Goal: Transaction & Acquisition: Purchase product/service

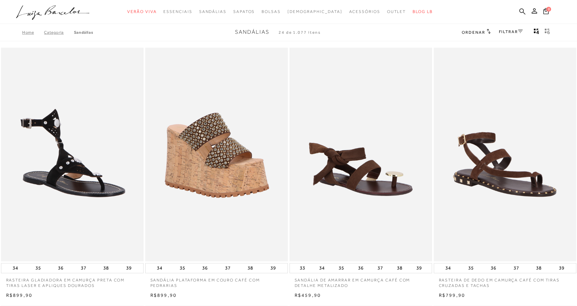
click at [470, 33] on span "Ordenar" at bounding box center [473, 32] width 23 height 5
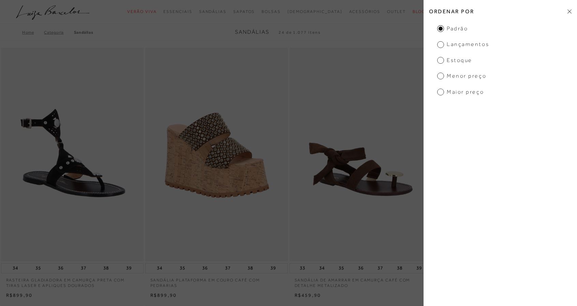
click at [463, 94] on span "Maior preço" at bounding box center [460, 91] width 47 height 7
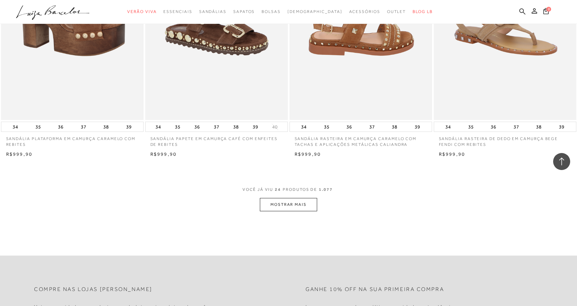
scroll to position [1500, 0]
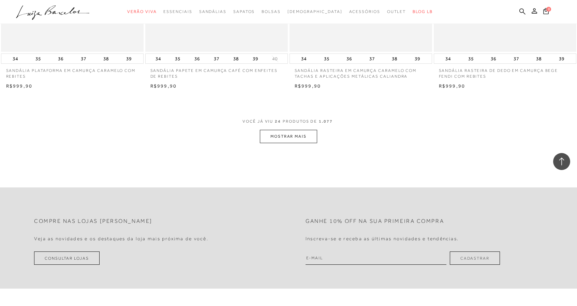
click at [292, 136] on button "MOSTRAR MAIS" at bounding box center [288, 136] width 57 height 13
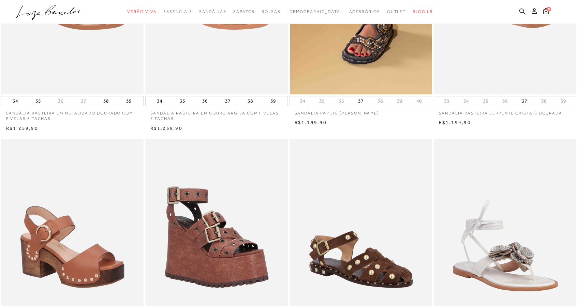
scroll to position [0, 0]
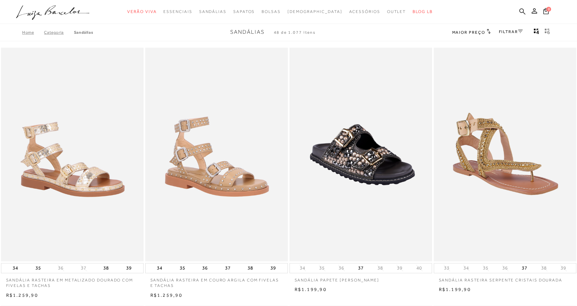
click at [475, 31] on span "Maior preço" at bounding box center [468, 32] width 33 height 5
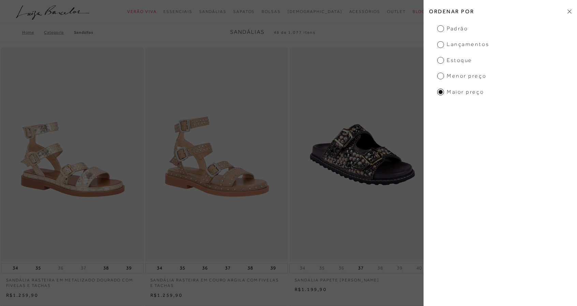
click at [456, 77] on span "Menor preço" at bounding box center [461, 75] width 49 height 7
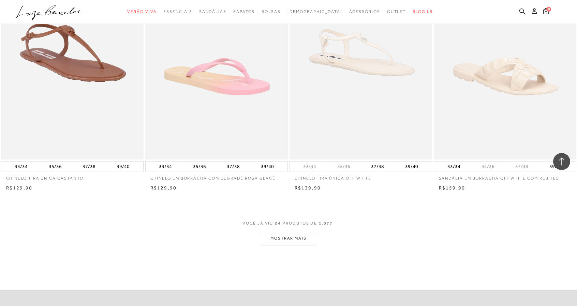
scroll to position [1398, 0]
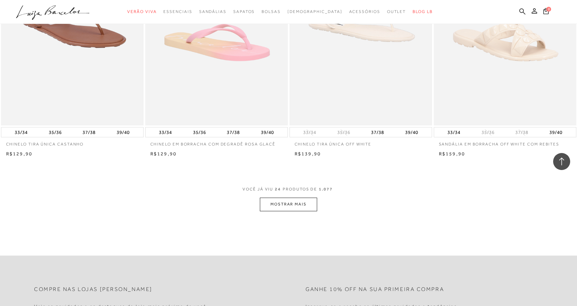
click at [280, 209] on button "MOSTRAR MAIS" at bounding box center [288, 204] width 57 height 13
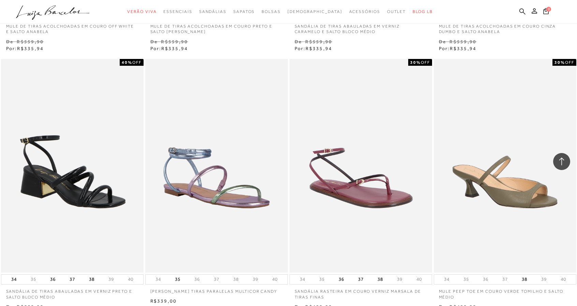
scroll to position [3000, 0]
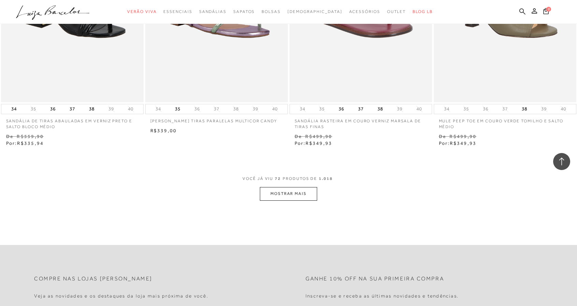
click at [289, 194] on button "MOSTRAR MAIS" at bounding box center [288, 193] width 57 height 13
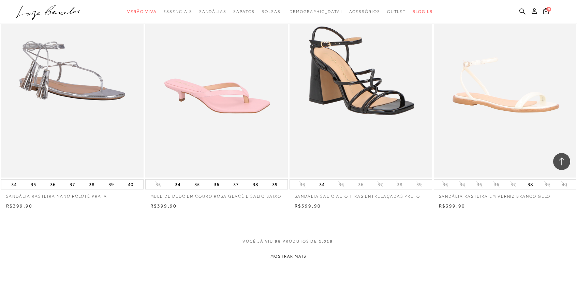
scroll to position [4568, 0]
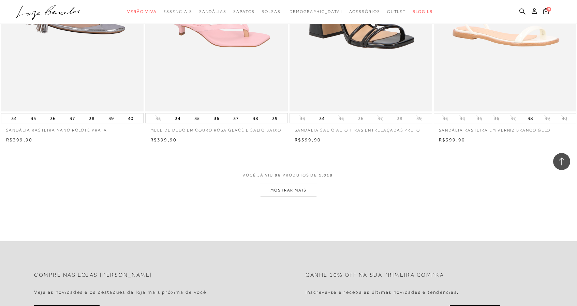
click at [306, 194] on button "MOSTRAR MAIS" at bounding box center [288, 190] width 57 height 13
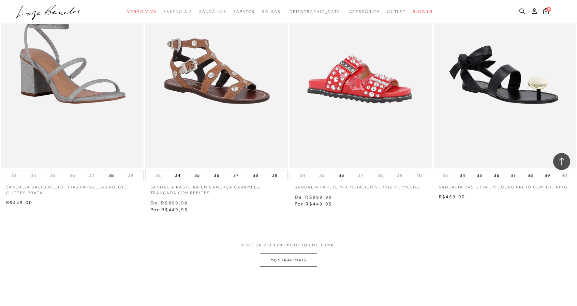
scroll to position [6102, 0]
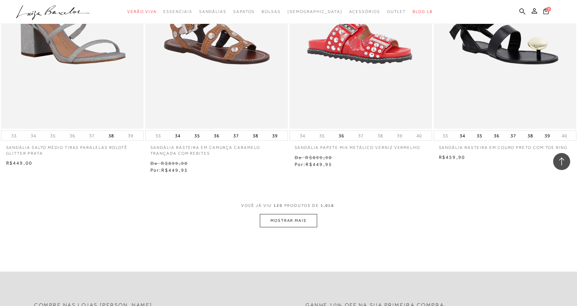
click at [286, 223] on button "MOSTRAR MAIS" at bounding box center [288, 220] width 57 height 13
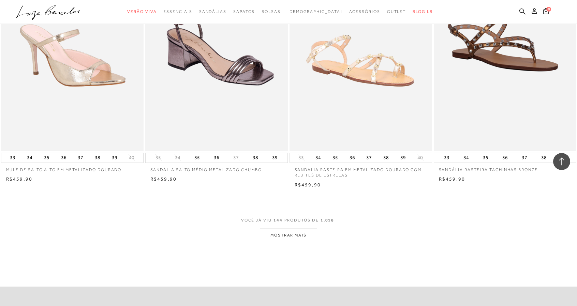
scroll to position [7704, 0]
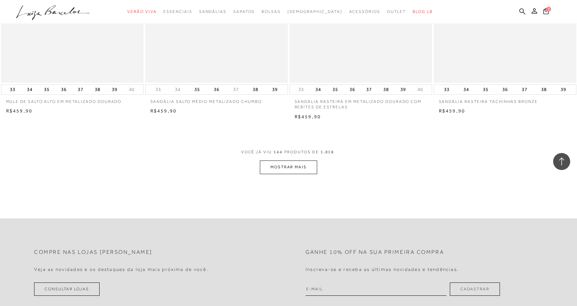
click at [292, 165] on button "MOSTRAR MAIS" at bounding box center [288, 167] width 57 height 13
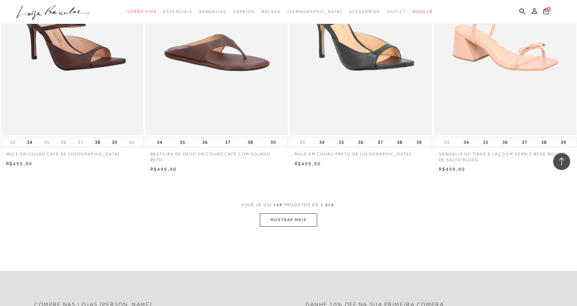
scroll to position [9238, 0]
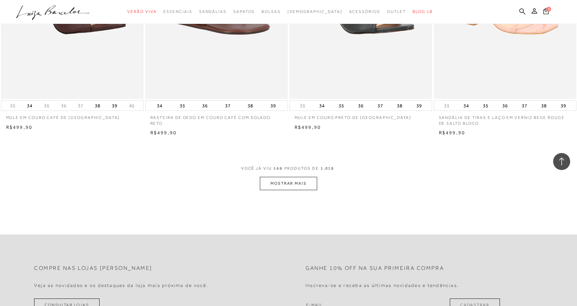
click at [282, 181] on button "MOSTRAR MAIS" at bounding box center [288, 183] width 57 height 13
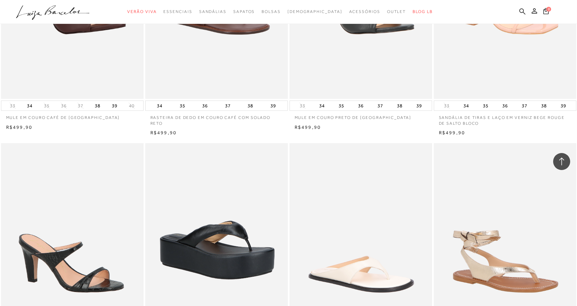
click at [292, 186] on div "RASTEIRA DE DEDO EM COURO OFF WHITE COM SOLADO RETO" at bounding box center [360, 250] width 142 height 214
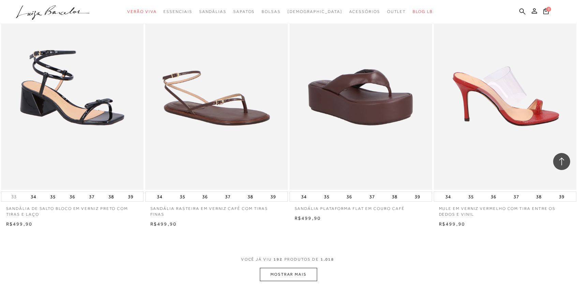
scroll to position [10738, 0]
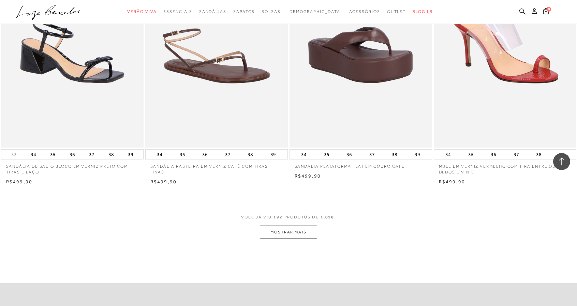
click at [295, 232] on button "MOSTRAR MAIS" at bounding box center [288, 232] width 57 height 13
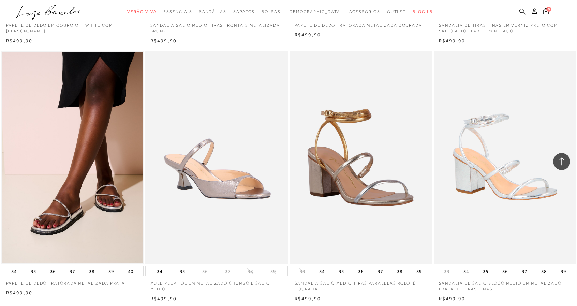
scroll to position [12272, 0]
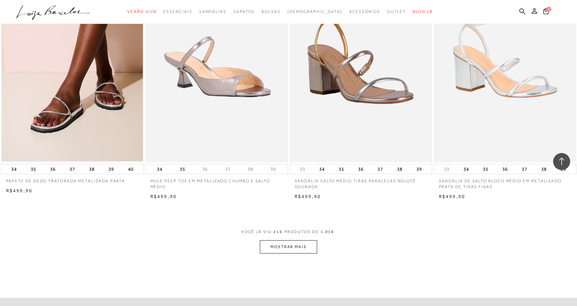
click at [293, 248] on button "MOSTRAR MAIS" at bounding box center [288, 246] width 57 height 13
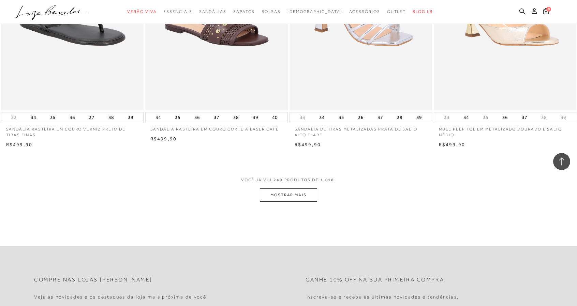
scroll to position [13874, 0]
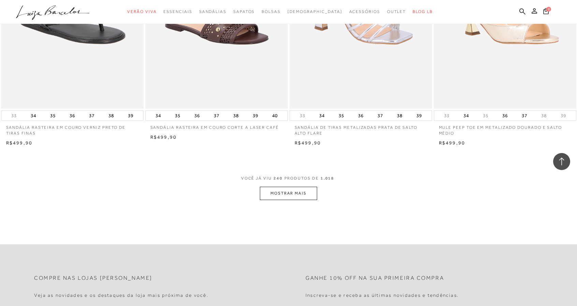
click at [295, 191] on button "MOSTRAR MAIS" at bounding box center [288, 193] width 57 height 13
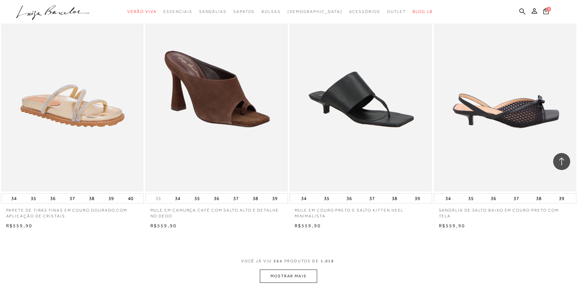
scroll to position [15408, 0]
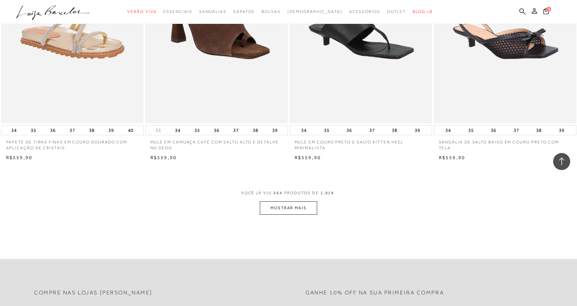
click at [288, 206] on button "MOSTRAR MAIS" at bounding box center [288, 207] width 57 height 13
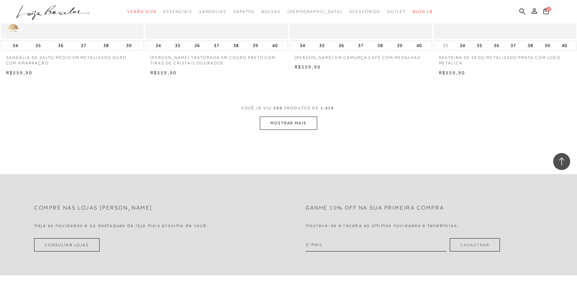
scroll to position [17044, 0]
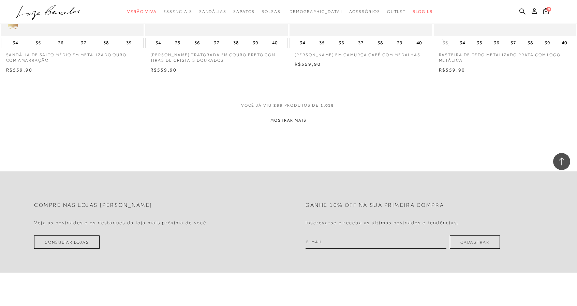
click at [281, 125] on button "MOSTRAR MAIS" at bounding box center [288, 120] width 57 height 13
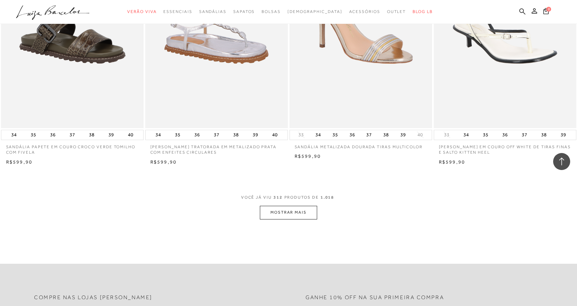
scroll to position [18544, 0]
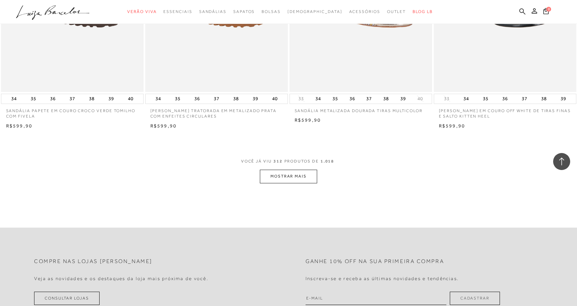
click at [284, 175] on button "MOSTRAR MAIS" at bounding box center [288, 176] width 57 height 13
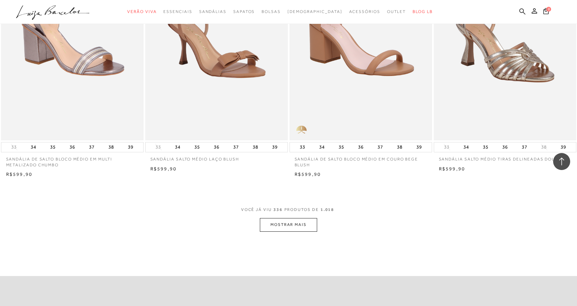
scroll to position [20078, 0]
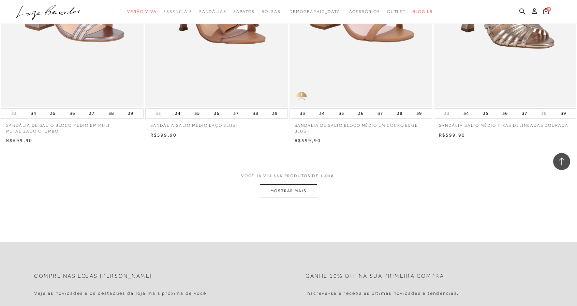
click at [306, 188] on button "MOSTRAR MAIS" at bounding box center [288, 190] width 57 height 13
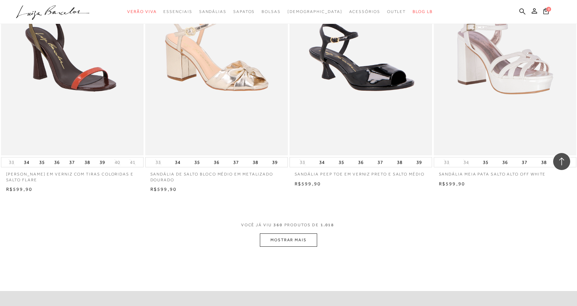
scroll to position [21612, 0]
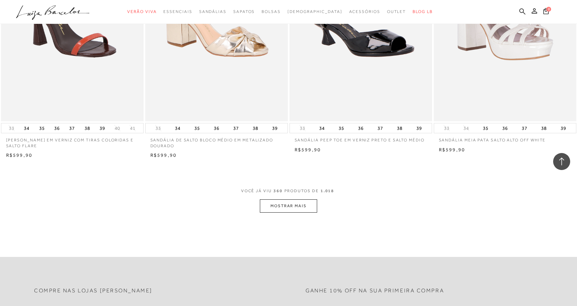
click at [290, 200] on button "MOSTRAR MAIS" at bounding box center [288, 205] width 57 height 13
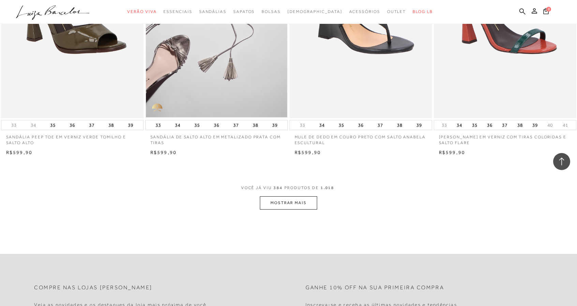
scroll to position [23180, 0]
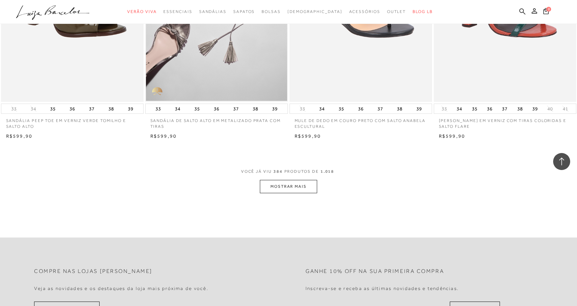
click at [284, 180] on button "MOSTRAR MAIS" at bounding box center [288, 186] width 57 height 13
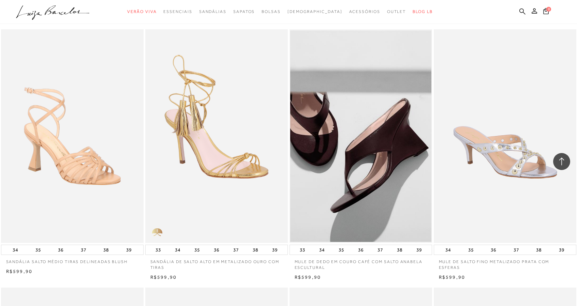
scroll to position [23660, 0]
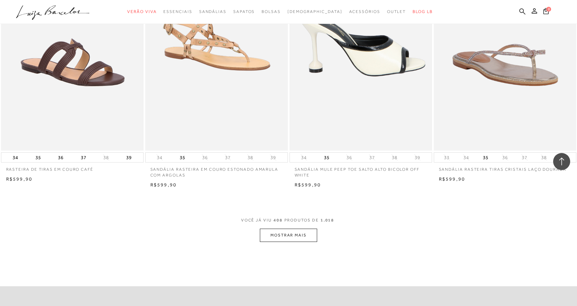
scroll to position [24748, 0]
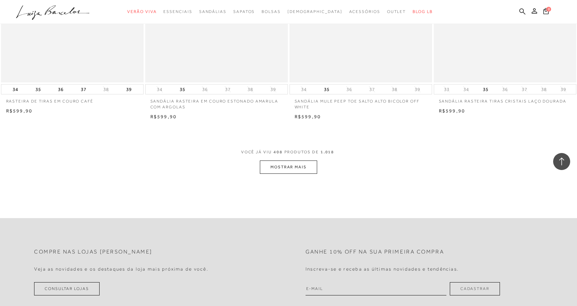
click at [299, 161] on button "MOSTRAR MAIS" at bounding box center [288, 167] width 57 height 13
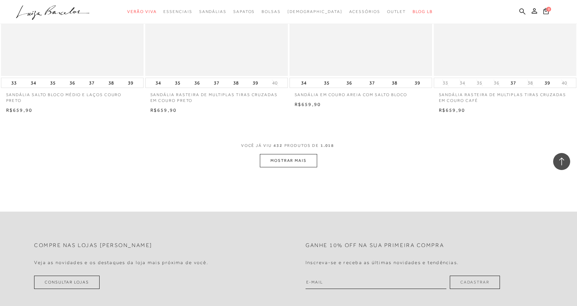
scroll to position [26350, 0]
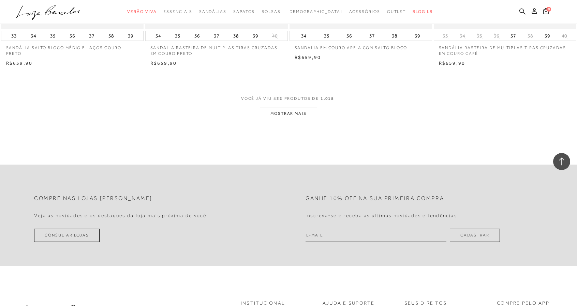
click at [300, 107] on button "MOSTRAR MAIS" at bounding box center [288, 113] width 57 height 13
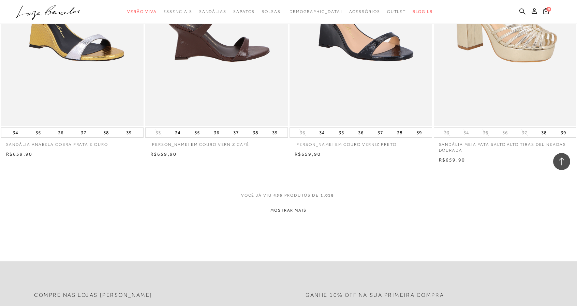
scroll to position [27850, 0]
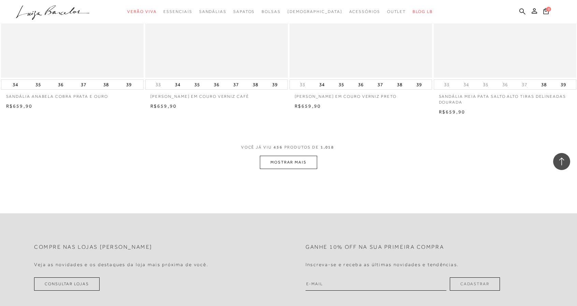
click at [294, 157] on button "MOSTRAR MAIS" at bounding box center [288, 162] width 57 height 13
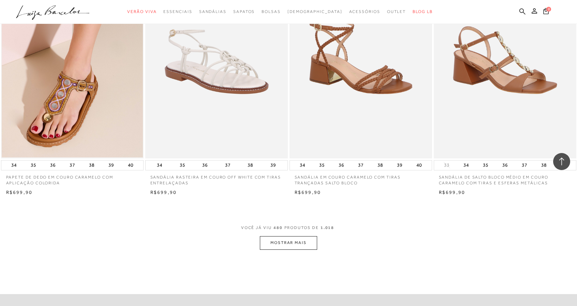
scroll to position [29383, 0]
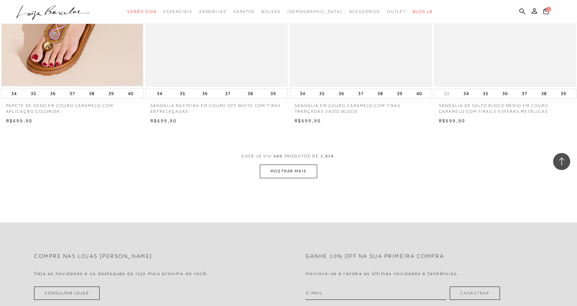
click at [305, 174] on button "MOSTRAR MAIS" at bounding box center [288, 171] width 57 height 13
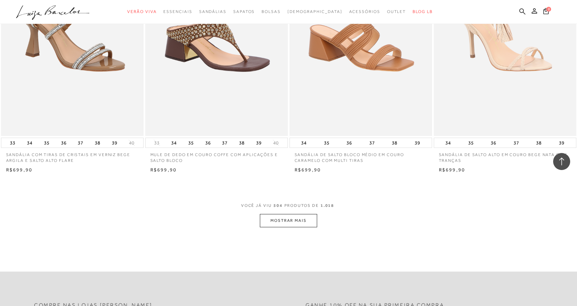
scroll to position [30883, 0]
click at [296, 223] on button "MOSTRAR MAIS" at bounding box center [288, 220] width 57 height 13
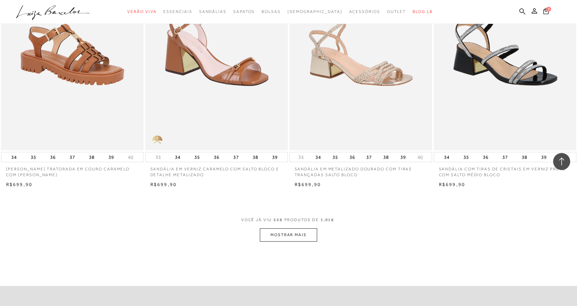
scroll to position [32485, 0]
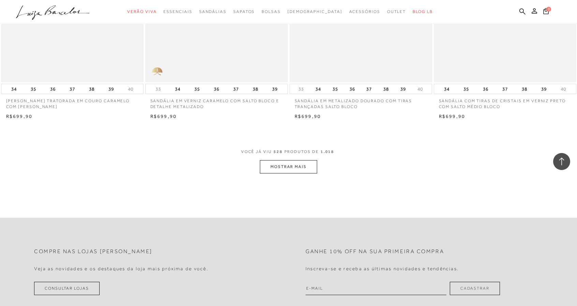
click at [282, 167] on button "MOSTRAR MAIS" at bounding box center [288, 166] width 57 height 13
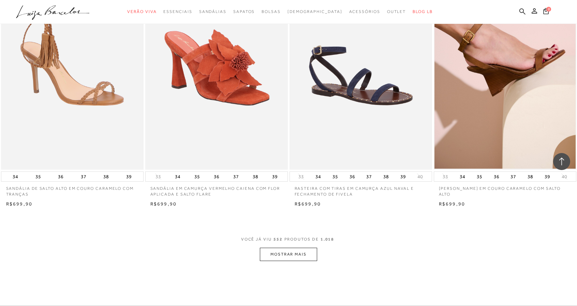
scroll to position [33951, 0]
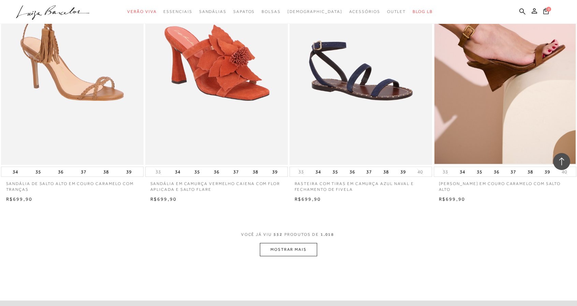
click at [305, 249] on button "MOSTRAR MAIS" at bounding box center [288, 249] width 57 height 13
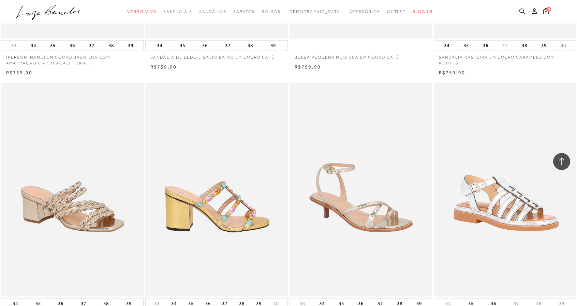
scroll to position [36780, 0]
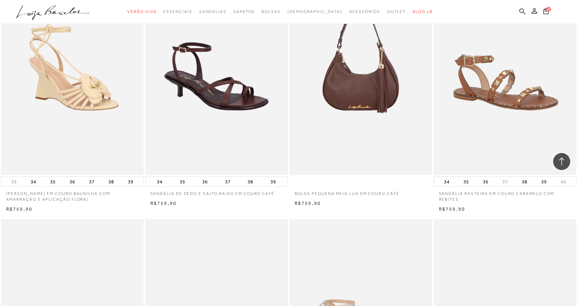
click at [522, 13] on icon at bounding box center [522, 11] width 6 height 6
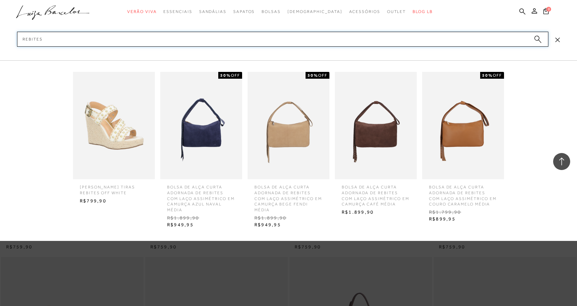
scroll to position [36474, 0]
type input "rebites"
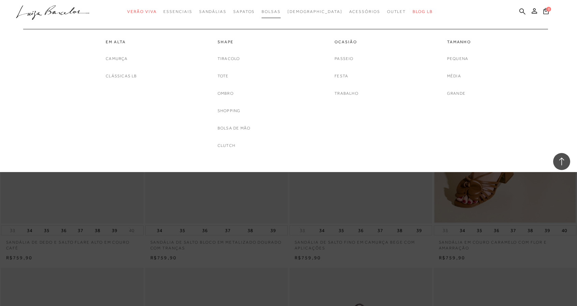
click at [281, 13] on span "Bolsas" at bounding box center [270, 11] width 19 height 5
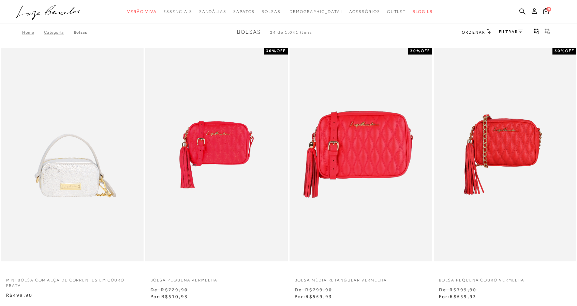
click at [471, 33] on span "Ordenar" at bounding box center [473, 32] width 23 height 5
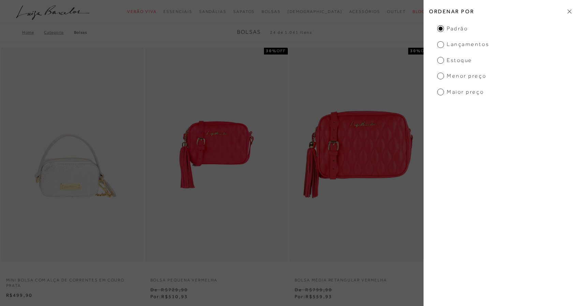
click at [460, 79] on span "Menor preço" at bounding box center [461, 75] width 49 height 7
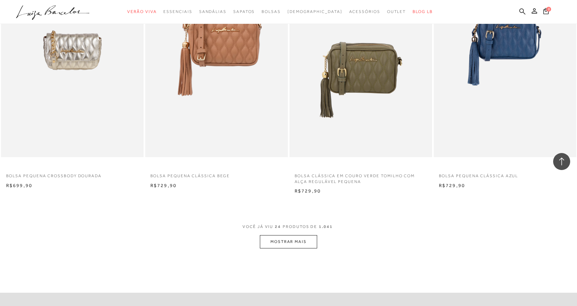
scroll to position [1466, 0]
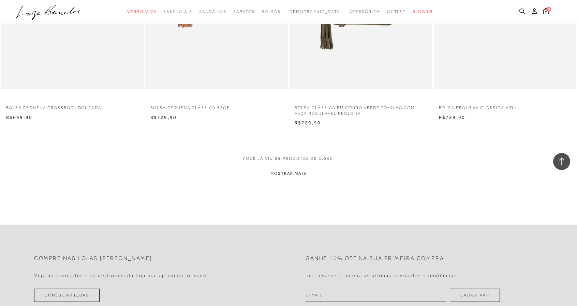
click at [286, 170] on button "MOSTRAR MAIS" at bounding box center [288, 173] width 57 height 13
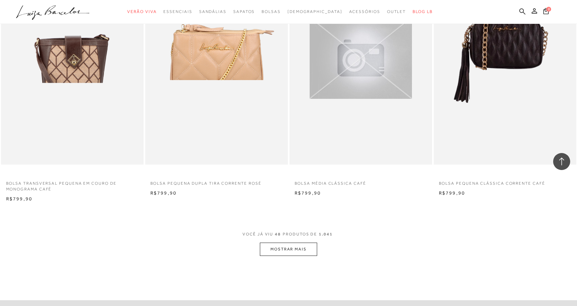
scroll to position [2966, 0]
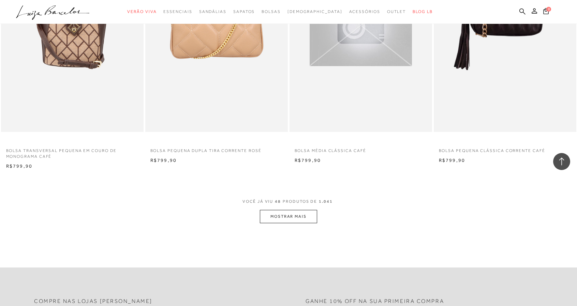
click at [278, 214] on button "MOSTRAR MAIS" at bounding box center [288, 216] width 57 height 13
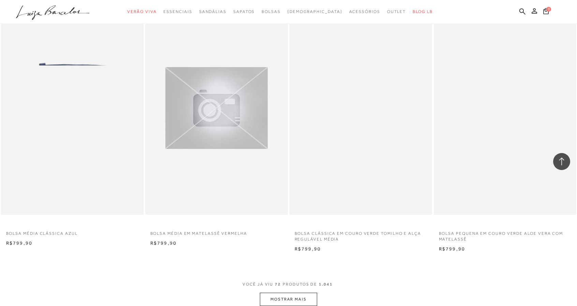
scroll to position [4534, 0]
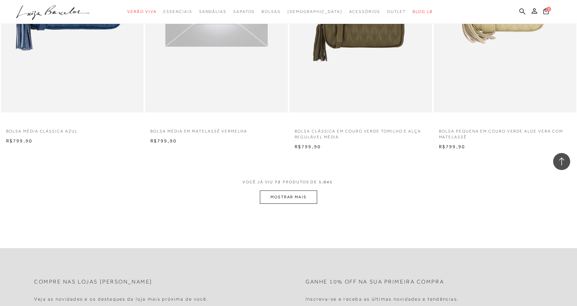
click at [286, 200] on button "MOSTRAR MAIS" at bounding box center [288, 197] width 57 height 13
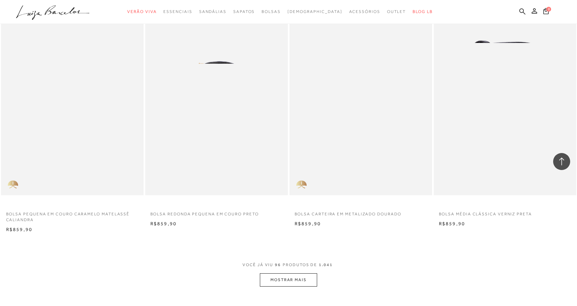
scroll to position [6136, 0]
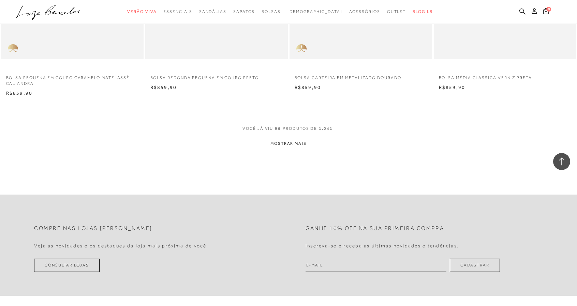
click at [303, 146] on button "MOSTRAR MAIS" at bounding box center [288, 143] width 57 height 13
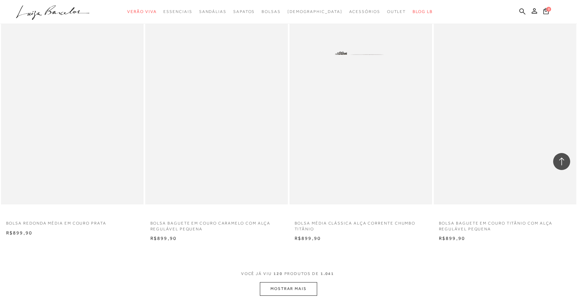
scroll to position [7602, 0]
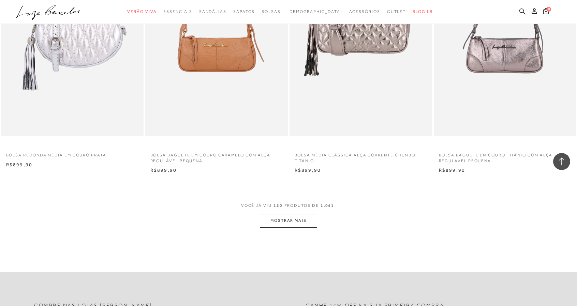
click at [300, 219] on button "MOSTRAR MAIS" at bounding box center [288, 220] width 57 height 13
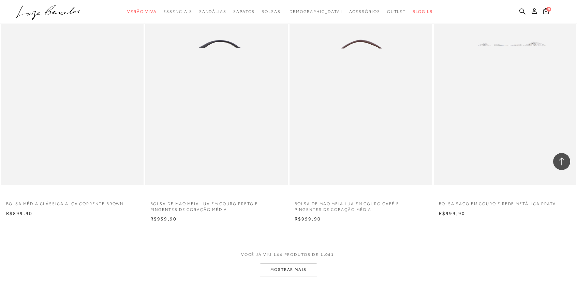
scroll to position [9204, 0]
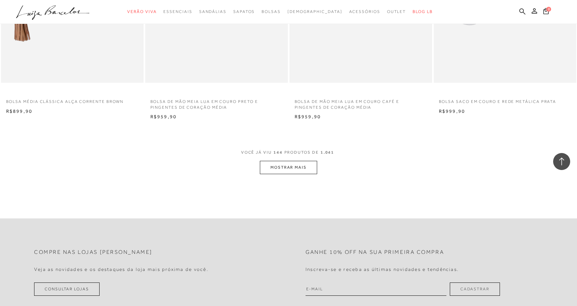
click at [297, 170] on button "MOSTRAR MAIS" at bounding box center [288, 167] width 57 height 13
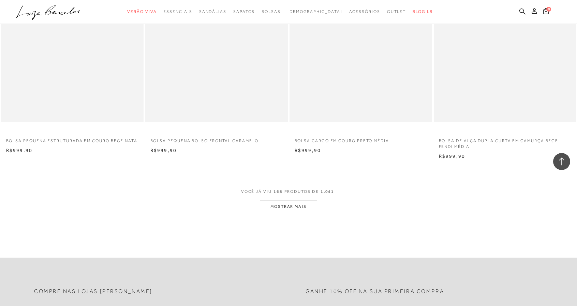
scroll to position [10772, 0]
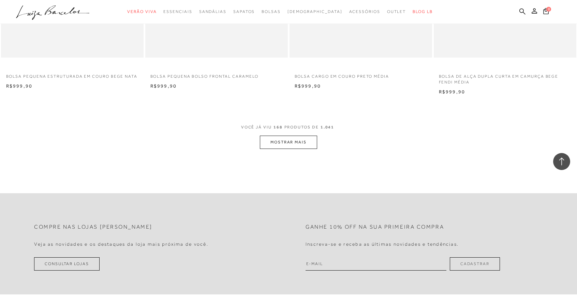
click at [281, 139] on button "MOSTRAR MAIS" at bounding box center [288, 142] width 57 height 13
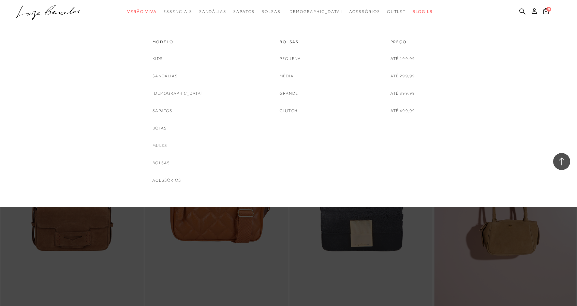
click at [387, 12] on span "Outlet" at bounding box center [396, 11] width 19 height 5
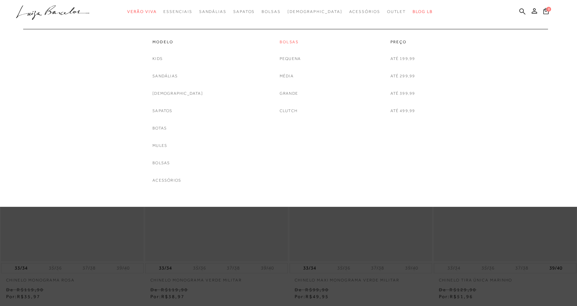
click at [290, 42] on link "Bolsas" at bounding box center [290, 42] width 21 height 6
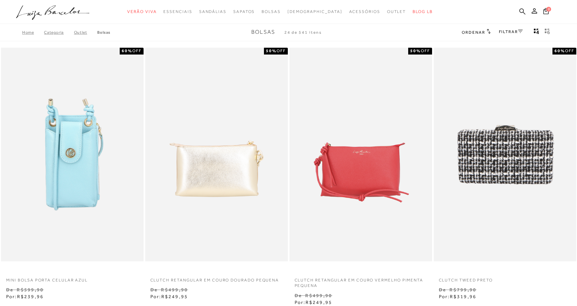
click at [470, 30] on span "Ordenar" at bounding box center [473, 32] width 23 height 5
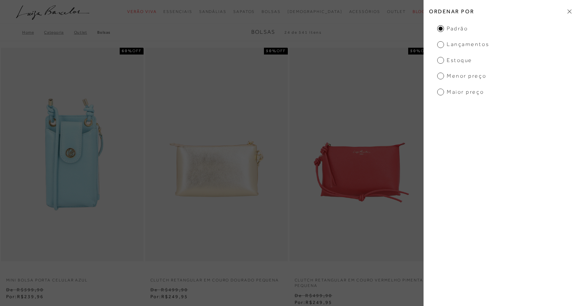
click at [443, 92] on span "Maior preço" at bounding box center [460, 91] width 47 height 7
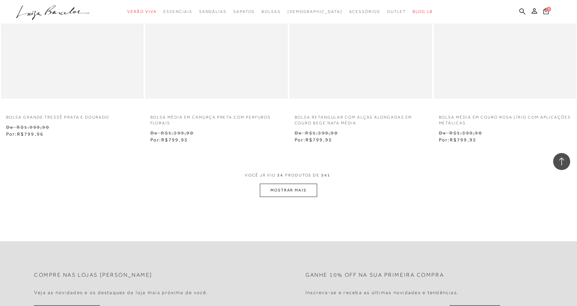
scroll to position [1500, 0]
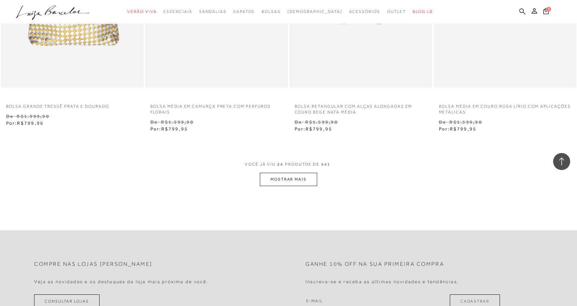
click at [282, 181] on button "MOSTRAR MAIS" at bounding box center [288, 179] width 57 height 13
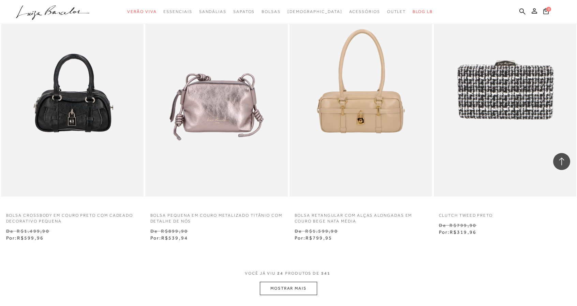
scroll to position [1405, 0]
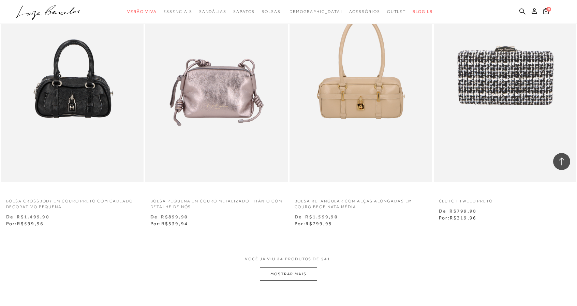
click at [298, 276] on button "MOSTRAR MAIS" at bounding box center [288, 274] width 57 height 13
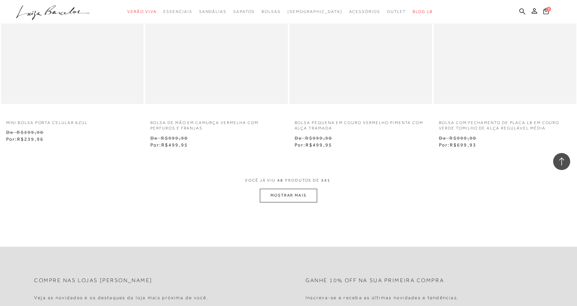
scroll to position [3178, 0]
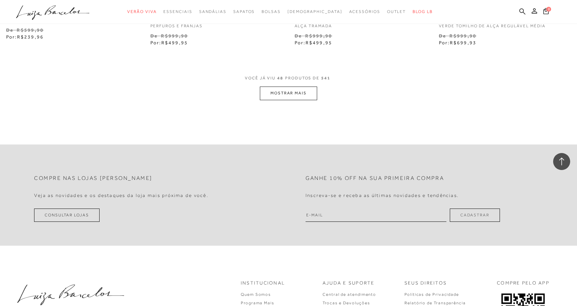
click at [289, 95] on button "MOSTRAR MAIS" at bounding box center [288, 93] width 57 height 13
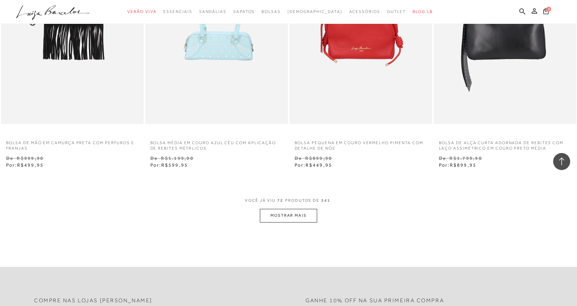
scroll to position [4712, 0]
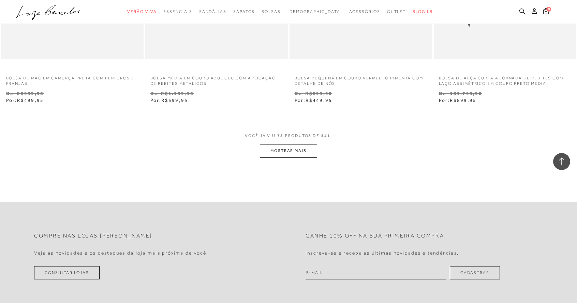
click at [297, 154] on button "MOSTRAR MAIS" at bounding box center [288, 150] width 57 height 13
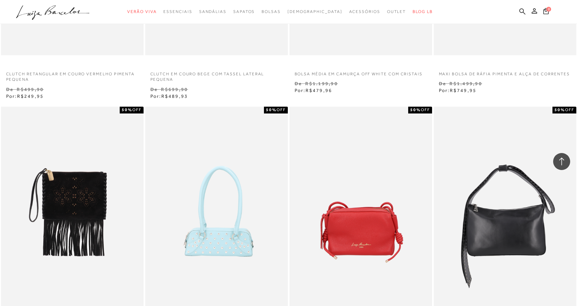
scroll to position [4371, 0]
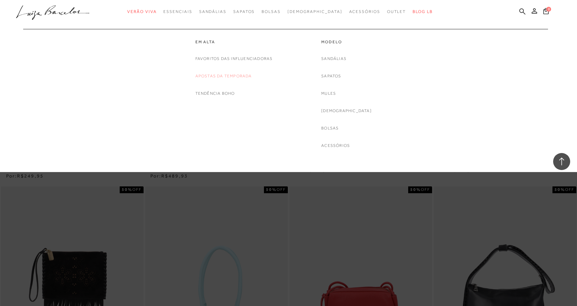
click at [211, 75] on link "Apostas da Temporada" at bounding box center [223, 76] width 57 height 7
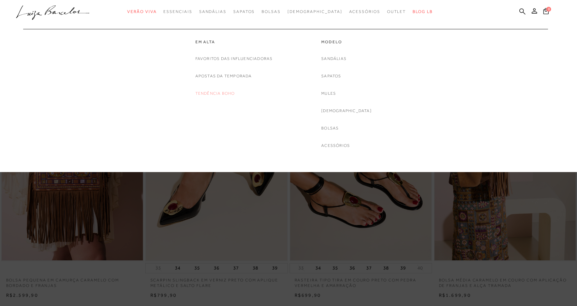
click at [207, 92] on link "Tendência Boho" at bounding box center [215, 93] width 40 height 7
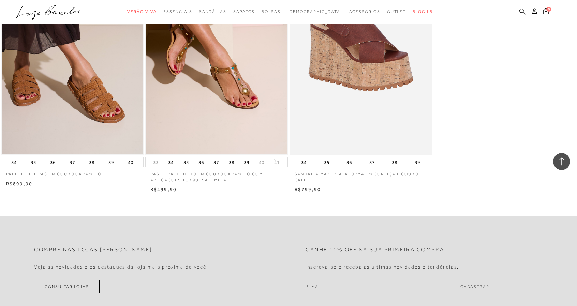
scroll to position [920, 0]
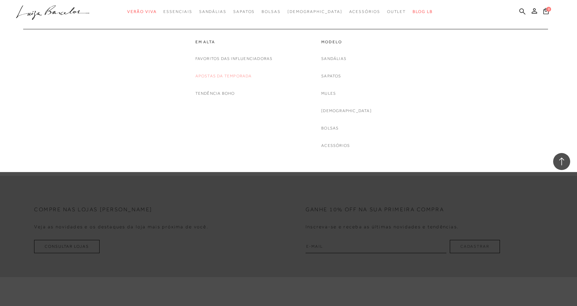
click at [224, 77] on link "Apostas da Temporada" at bounding box center [223, 76] width 57 height 7
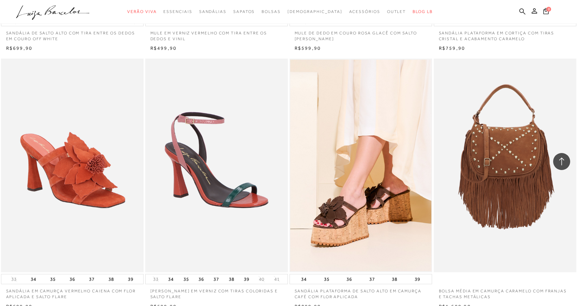
scroll to position [750, 0]
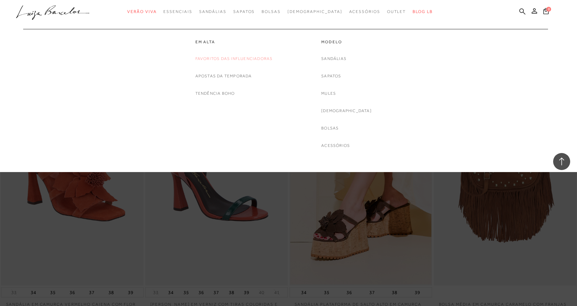
click at [223, 59] on link "Favoritos das Influenciadoras" at bounding box center [233, 58] width 77 height 7
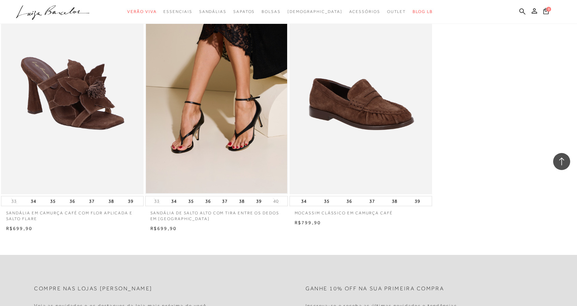
scroll to position [852, 0]
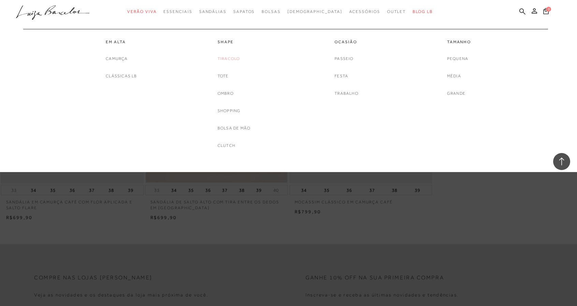
click at [232, 59] on link "Tiracolo" at bounding box center [228, 58] width 22 height 7
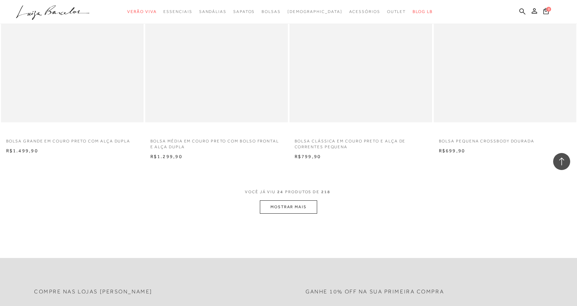
scroll to position [1432, 0]
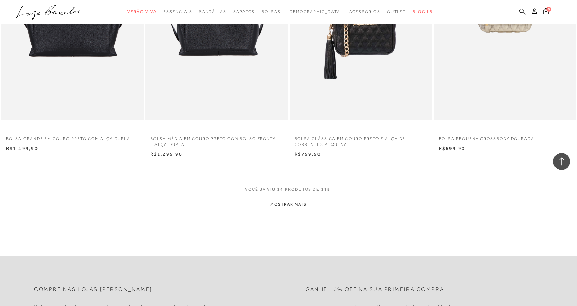
click at [288, 206] on button "MOSTRAR MAIS" at bounding box center [288, 204] width 57 height 13
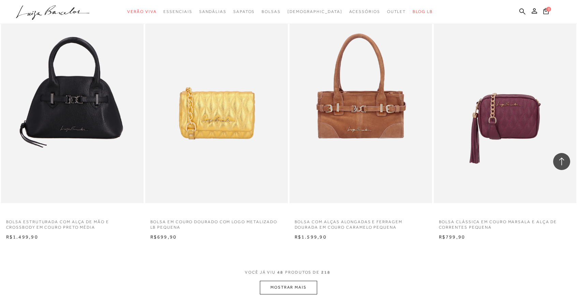
scroll to position [2966, 0]
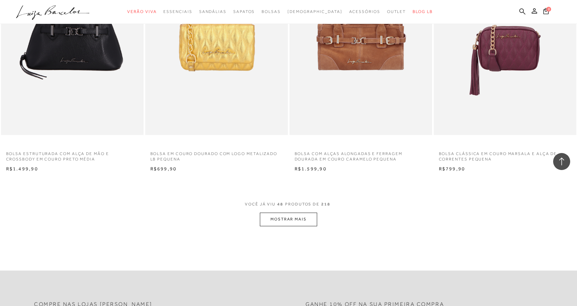
click at [294, 221] on button "MOSTRAR MAIS" at bounding box center [288, 219] width 57 height 13
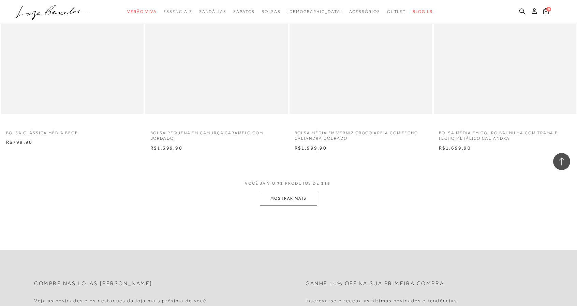
scroll to position [4568, 0]
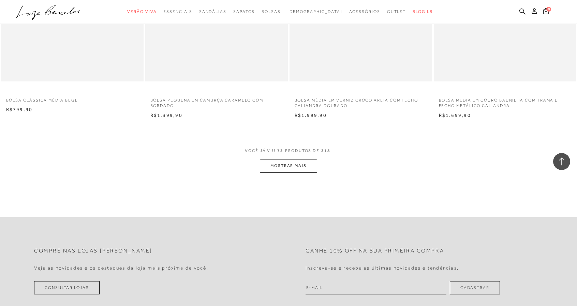
click at [293, 169] on button "MOSTRAR MAIS" at bounding box center [288, 165] width 57 height 13
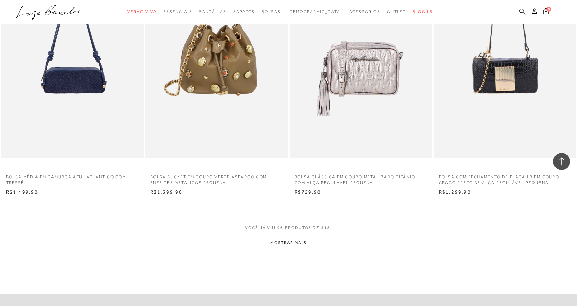
scroll to position [6068, 0]
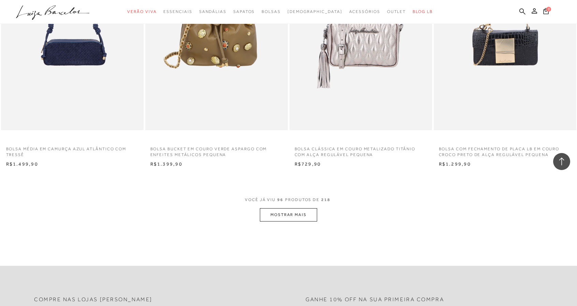
click at [285, 215] on button "MOSTRAR MAIS" at bounding box center [288, 214] width 57 height 13
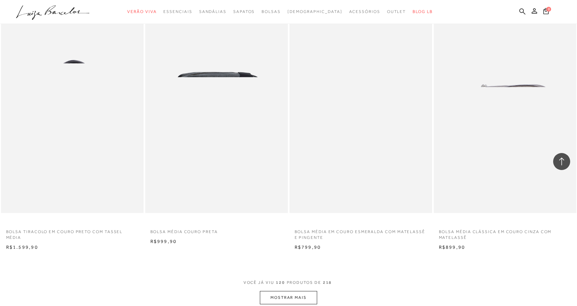
scroll to position [7602, 0]
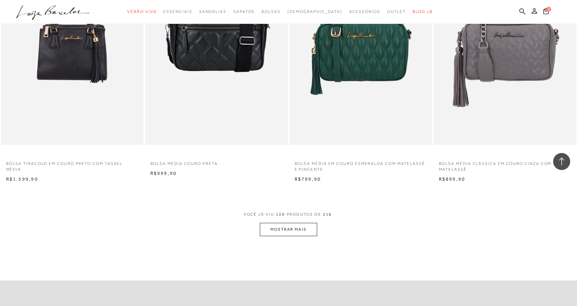
click at [290, 229] on button "MOSTRAR MAIS" at bounding box center [288, 229] width 57 height 13
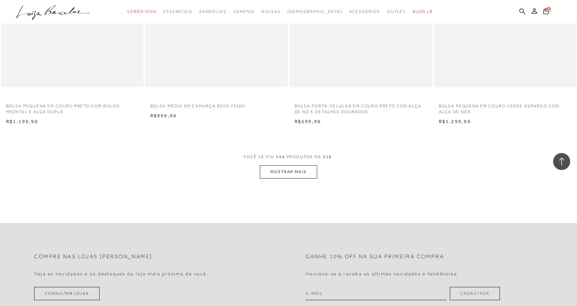
scroll to position [9238, 0]
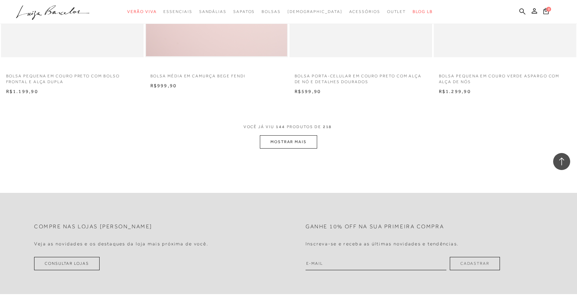
click at [300, 140] on button "MOSTRAR MAIS" at bounding box center [288, 141] width 57 height 13
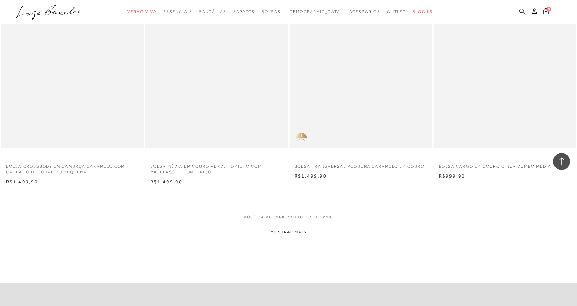
scroll to position [10703, 0]
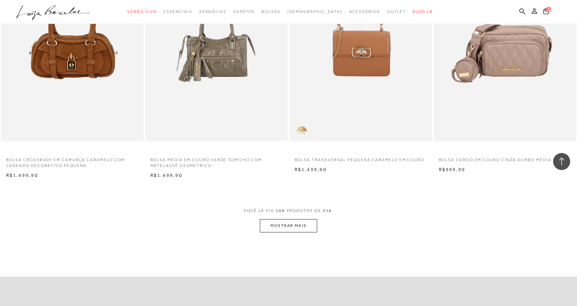
click at [286, 222] on button "MOSTRAR MAIS" at bounding box center [288, 225] width 57 height 13
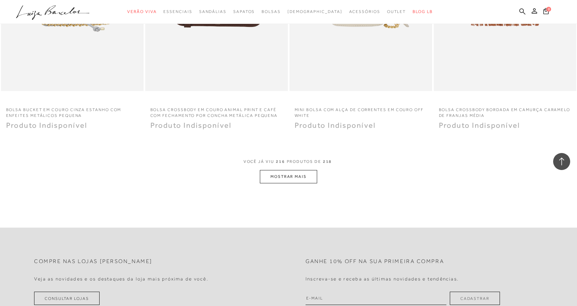
scroll to position [13908, 0]
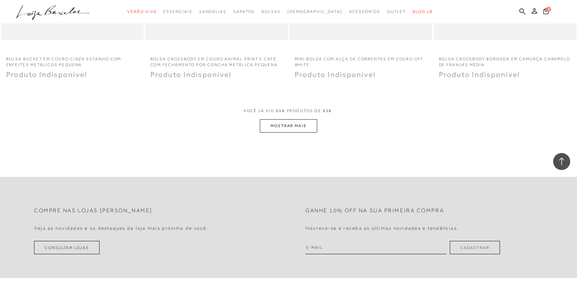
click at [304, 127] on button "MOSTRAR MAIS" at bounding box center [288, 125] width 57 height 13
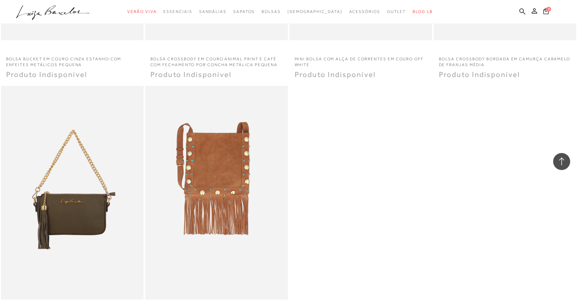
scroll to position [13976, 0]
